Goal: Information Seeking & Learning: Learn about a topic

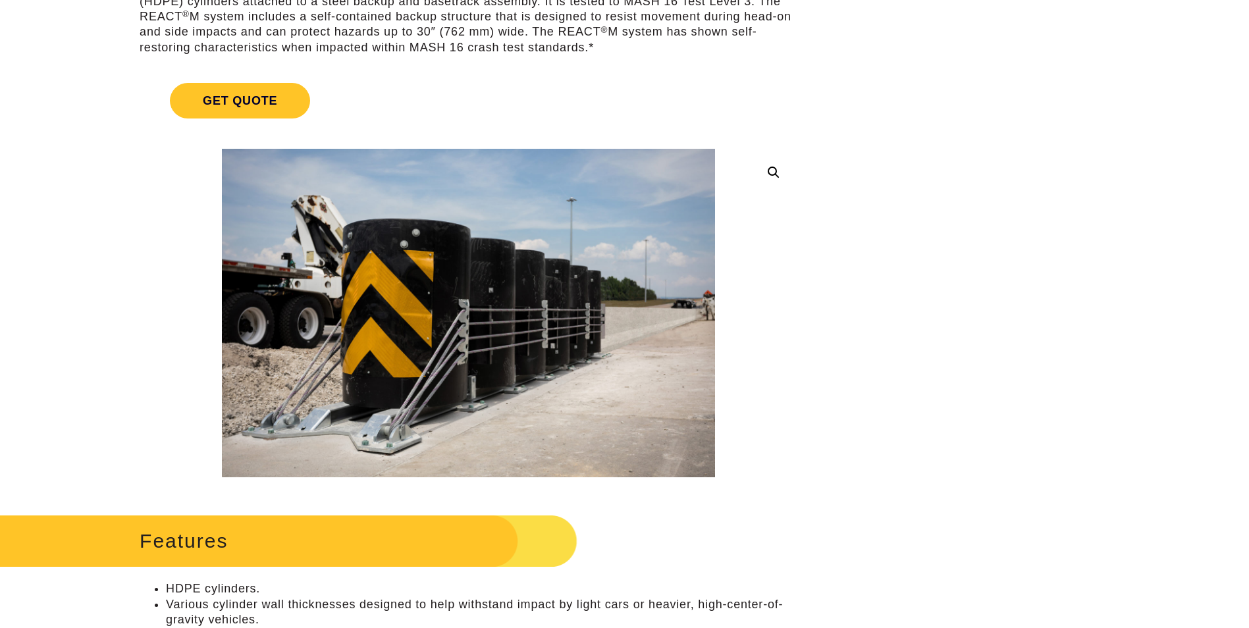
scroll to position [198, 0]
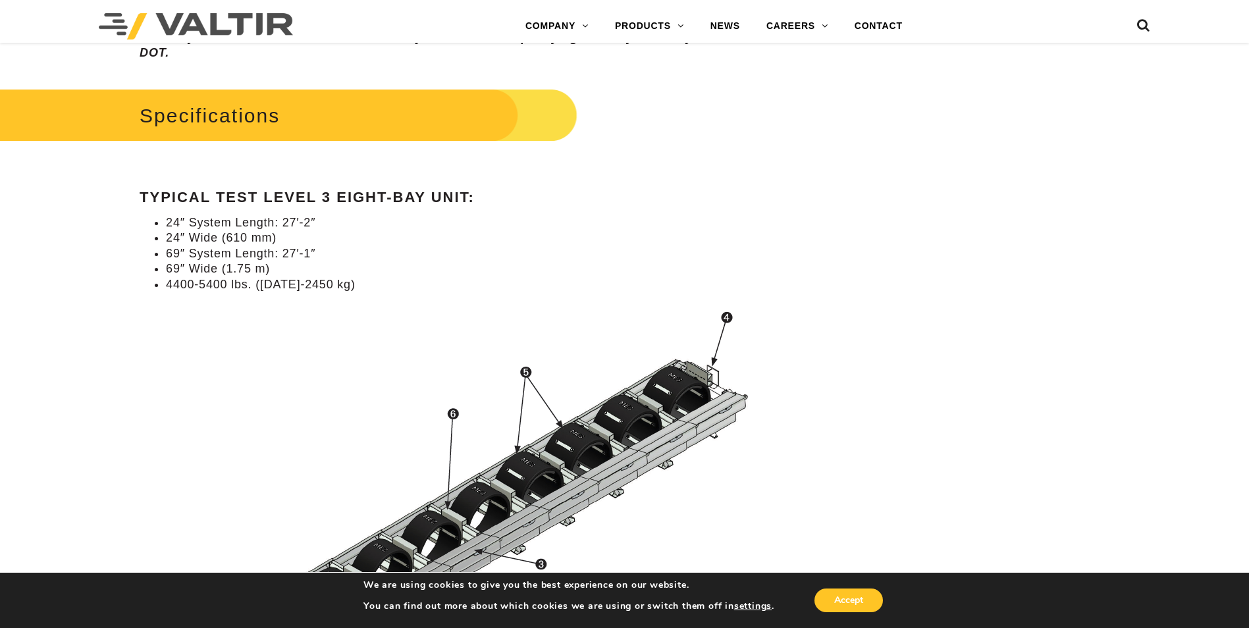
scroll to position [1185, 0]
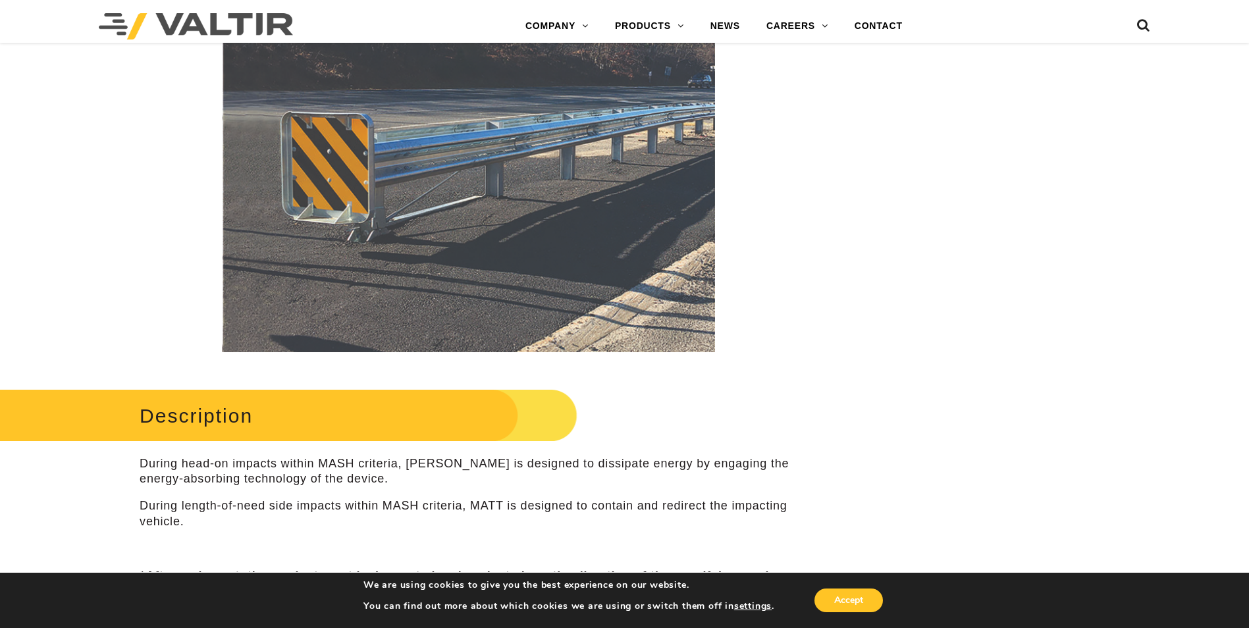
scroll to position [132, 0]
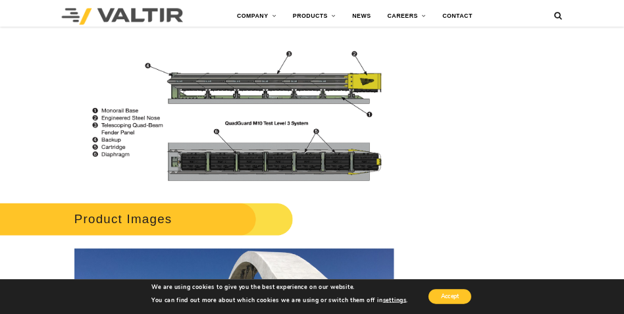
scroll to position [1567, 0]
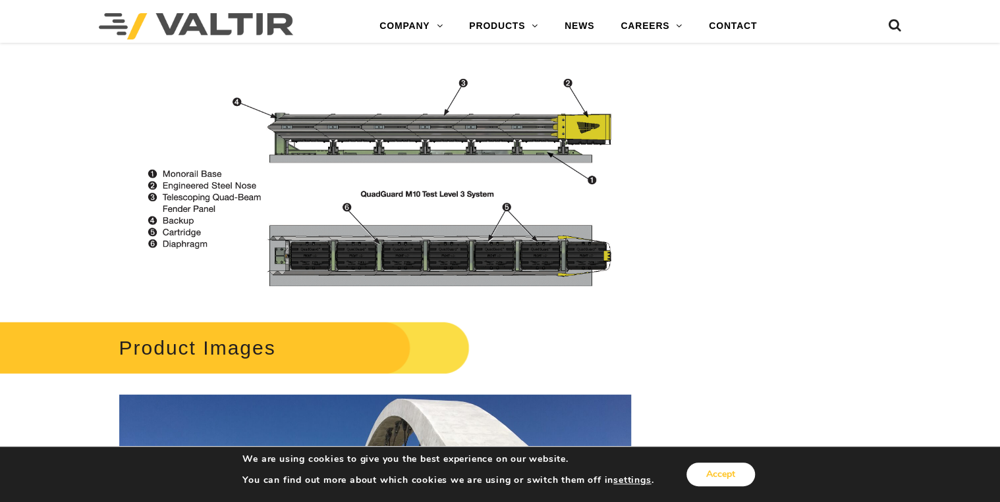
click at [722, 474] on button "Accept" at bounding box center [720, 475] width 68 height 24
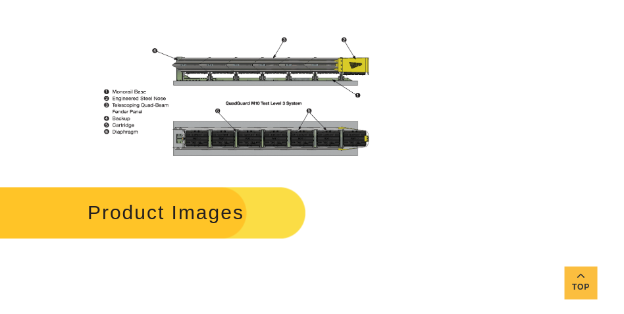
scroll to position [1765, 0]
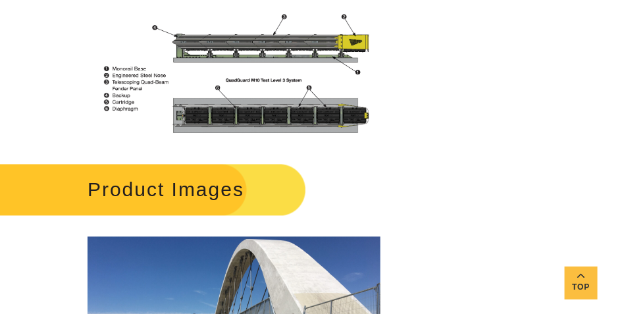
click at [345, 129] on img at bounding box center [234, 71] width 293 height 136
click at [347, 121] on img at bounding box center [234, 71] width 293 height 136
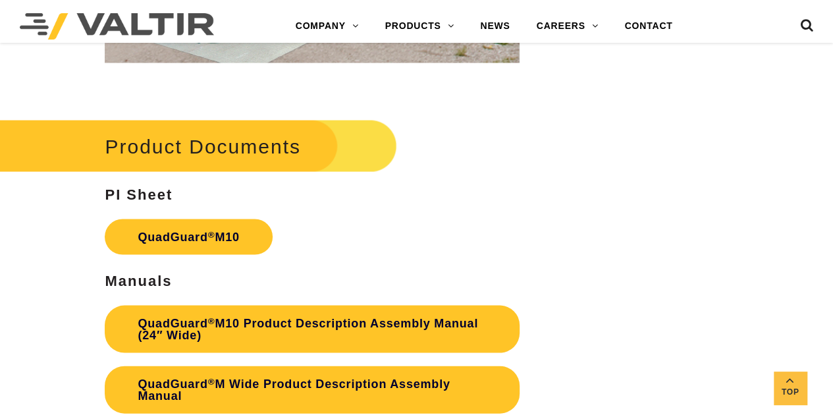
scroll to position [3696, 0]
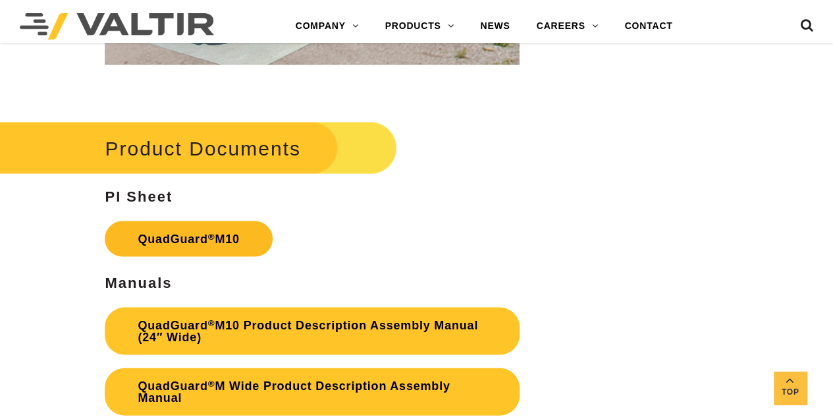
click at [222, 236] on link "QuadGuard ® M10" at bounding box center [188, 239] width 167 height 36
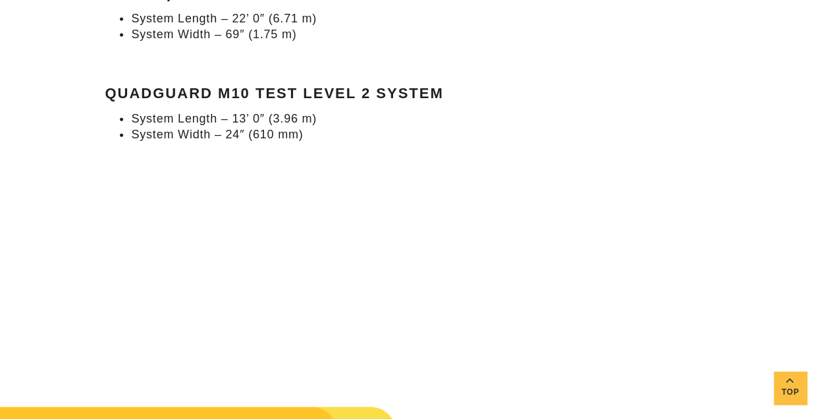
scroll to position [1504, 0]
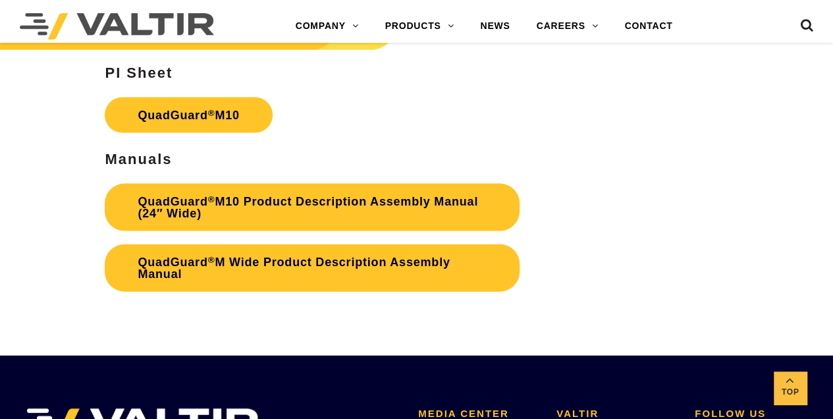
scroll to position [3775, 0]
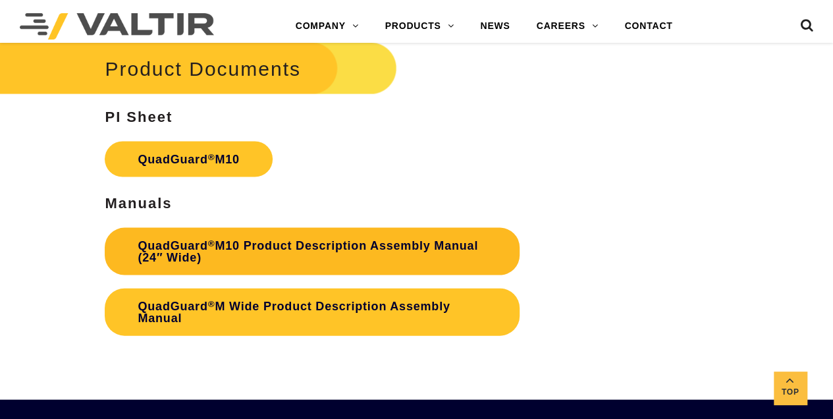
click at [424, 254] on link "QuadGuard ® M10 Product Description Assembly Manual (24″ Wide)" at bounding box center [312, 251] width 415 height 47
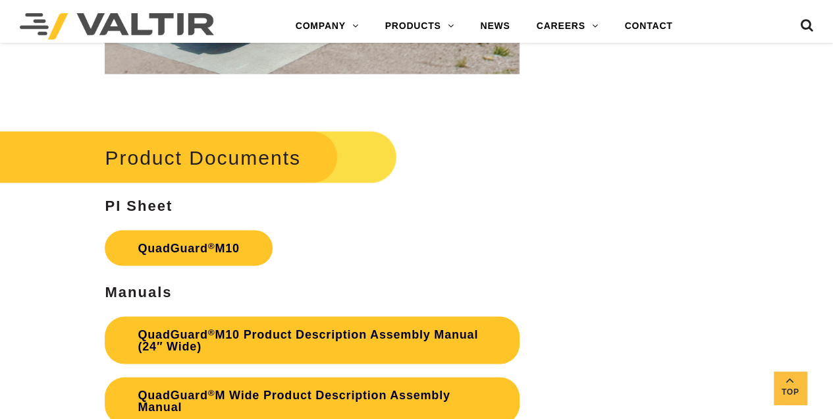
scroll to position [3556, 0]
